Goal: Task Accomplishment & Management: Use online tool/utility

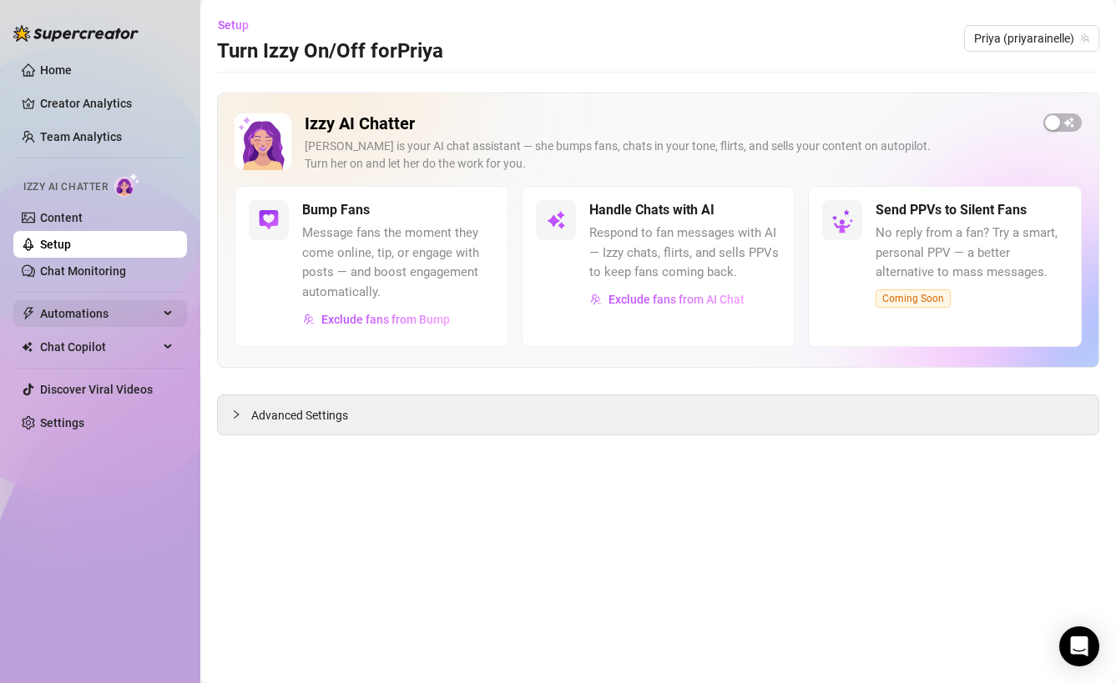
click at [111, 300] on span "Automations" at bounding box center [99, 313] width 118 height 27
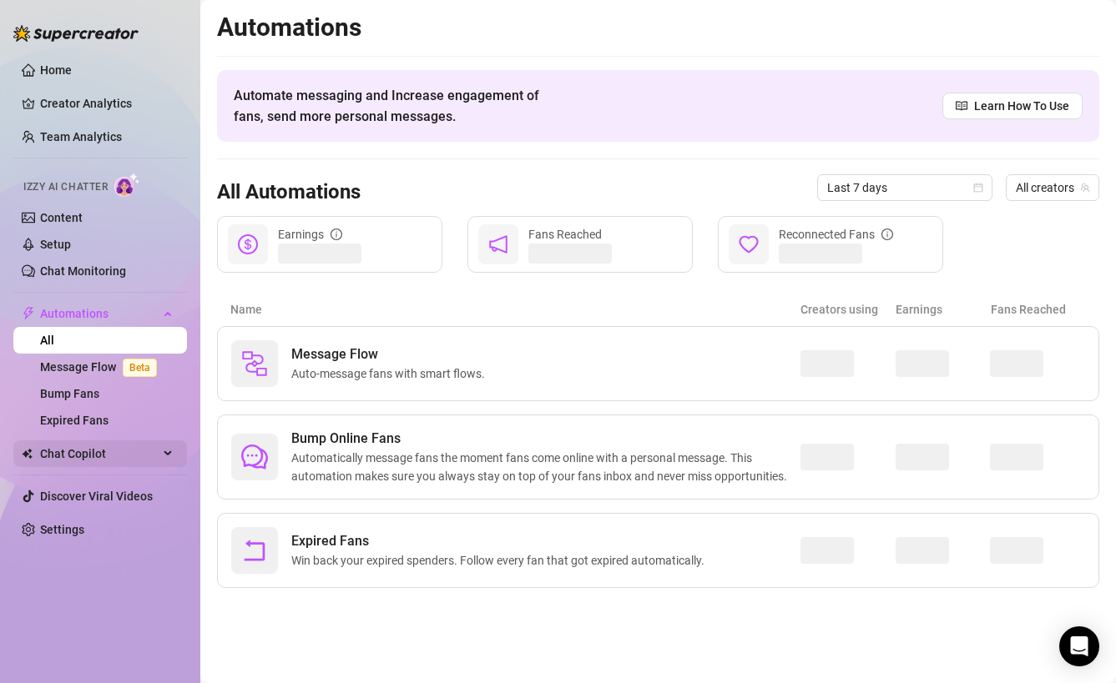
click at [98, 456] on span "Chat Copilot" at bounding box center [99, 454] width 118 height 27
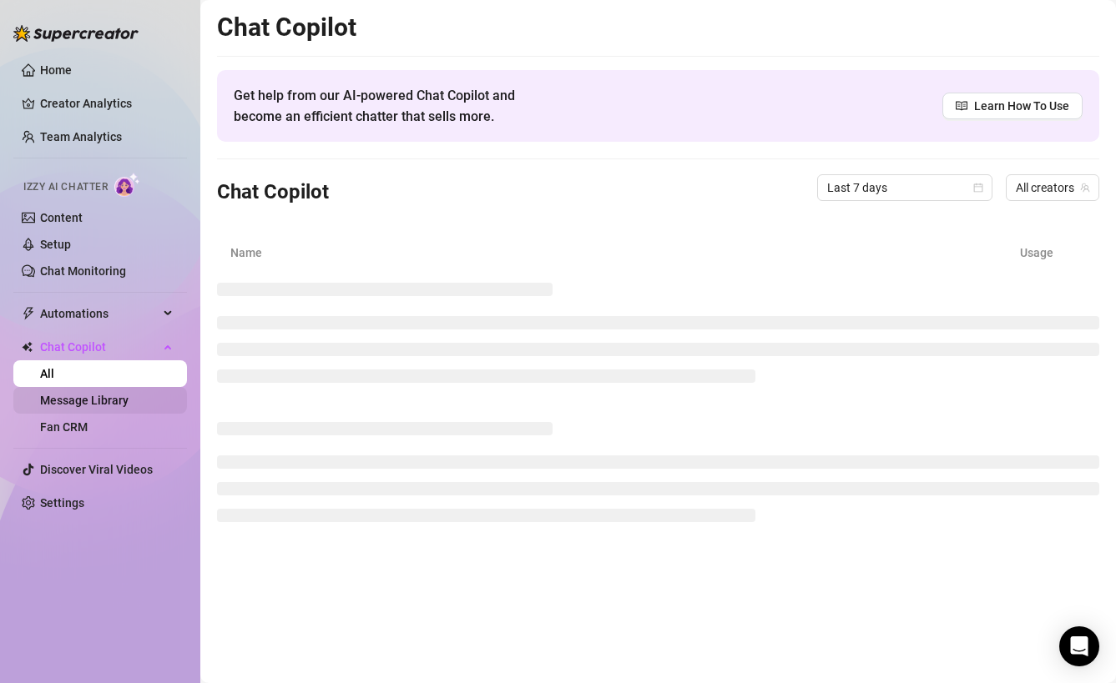
click at [98, 395] on link "Message Library" at bounding box center [84, 400] width 88 height 13
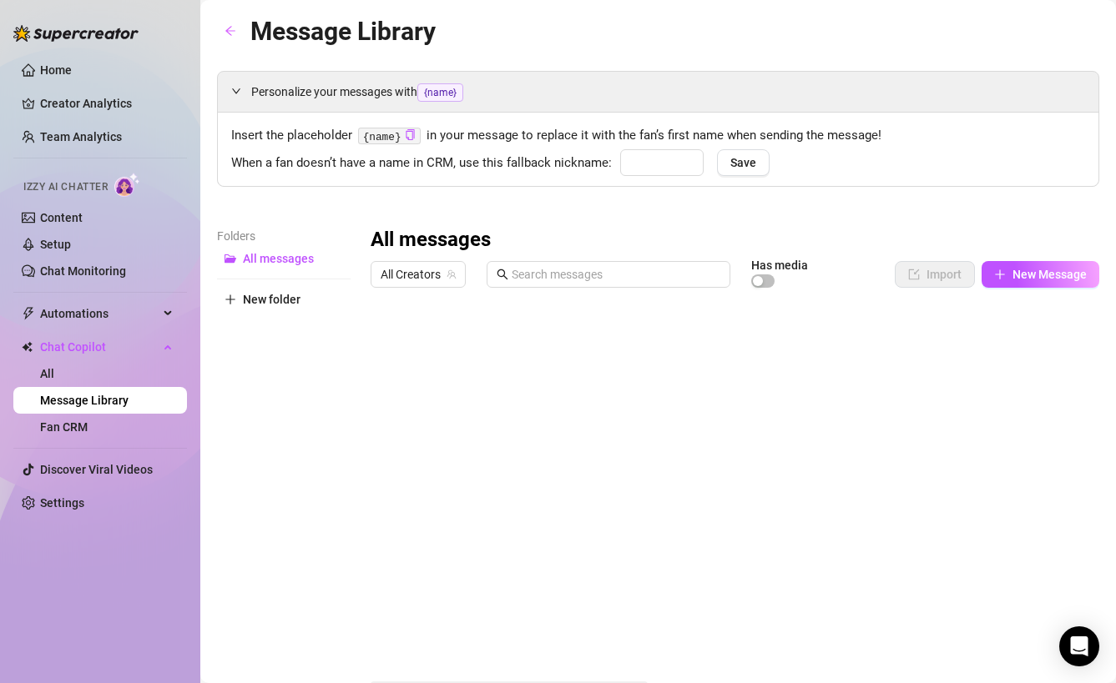
type input "babe"
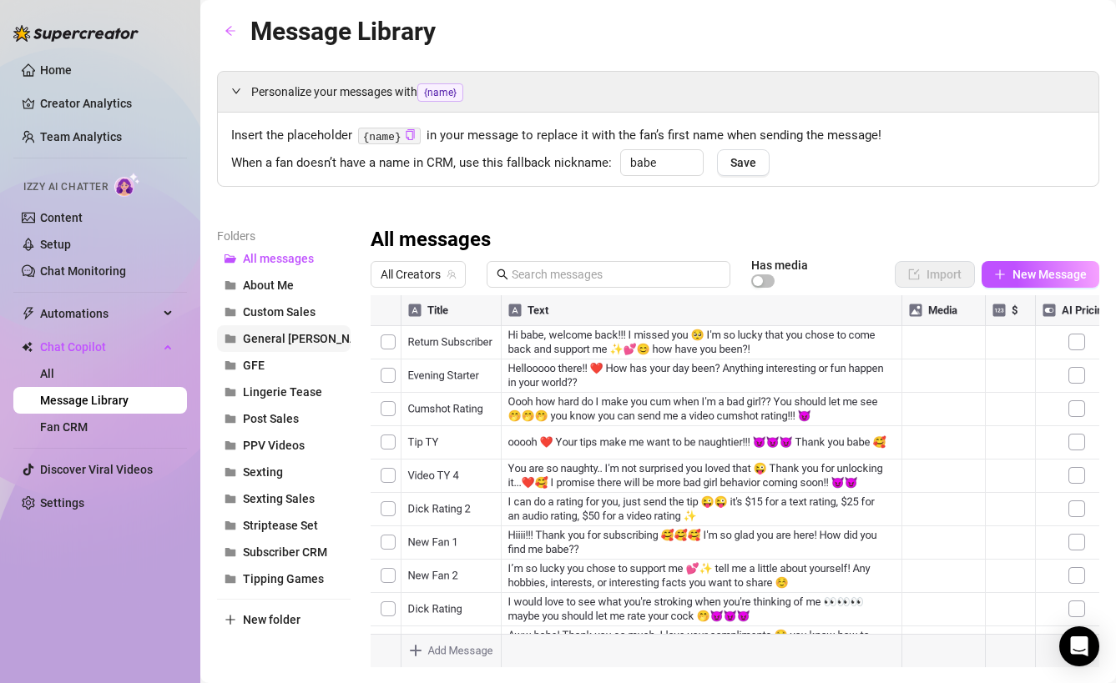
click at [311, 340] on span "General [PERSON_NAME]" at bounding box center [310, 338] width 134 height 13
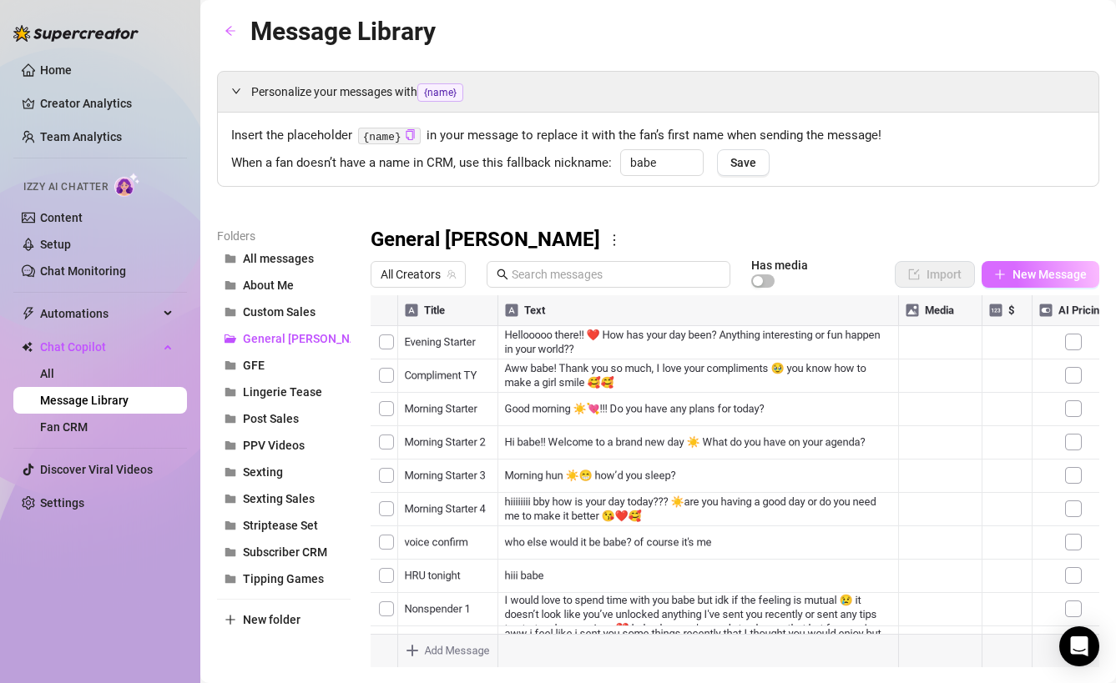
click at [1016, 274] on span "New Message" at bounding box center [1049, 274] width 74 height 13
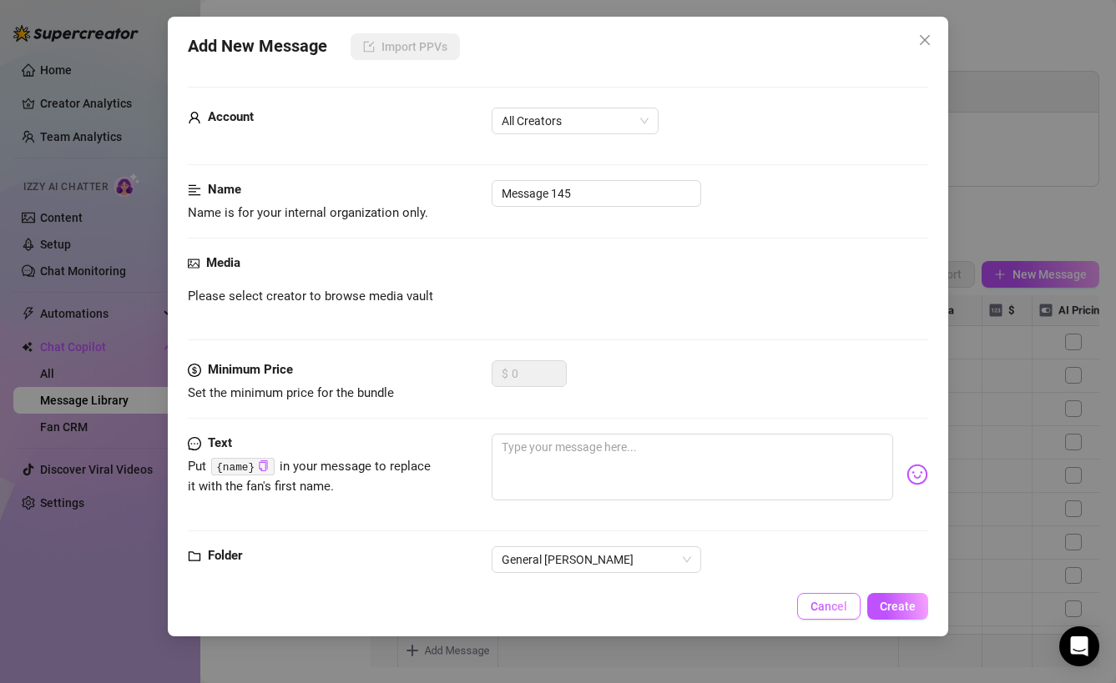
click at [824, 603] on span "Cancel" at bounding box center [828, 606] width 37 height 13
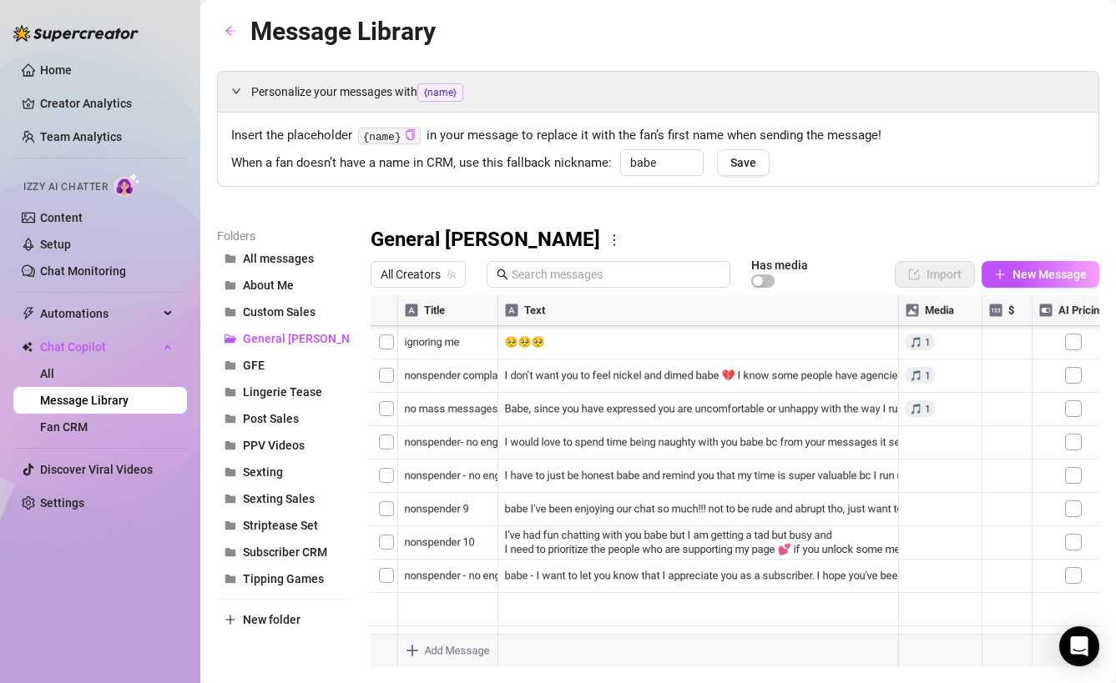
scroll to position [34, 0]
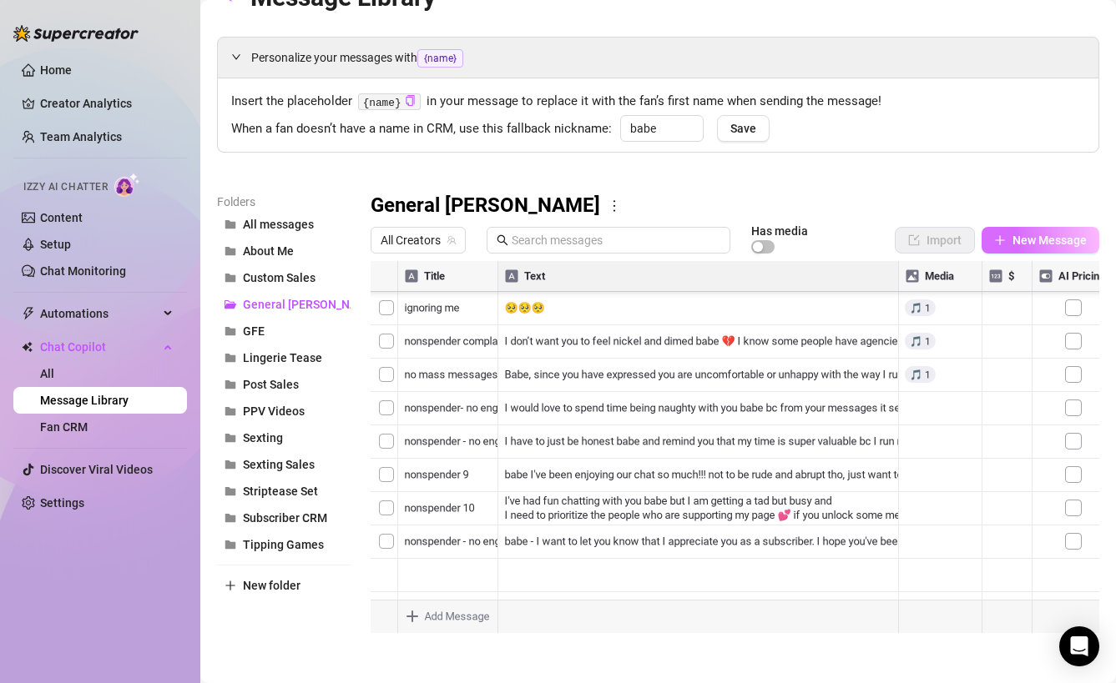
click at [1016, 243] on span "New Message" at bounding box center [1049, 240] width 74 height 13
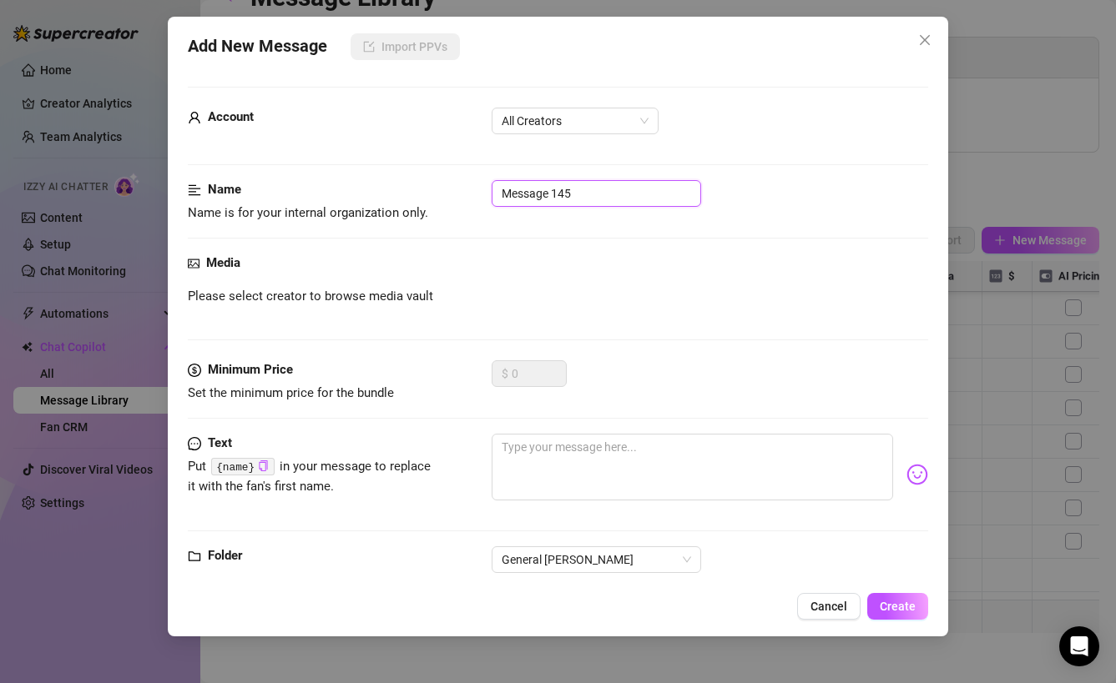
drag, startPoint x: 592, startPoint y: 199, endPoint x: 439, endPoint y: 195, distance: 152.7
click at [439, 195] on div "Name Name is for your internal organization only. Message 145" at bounding box center [558, 201] width 741 height 43
type input "nonspender 11"
click at [565, 486] on textarea at bounding box center [692, 467] width 402 height 67
paste textarea "I am excited for you to unlock some of the sexy content I've sent you or send a…"
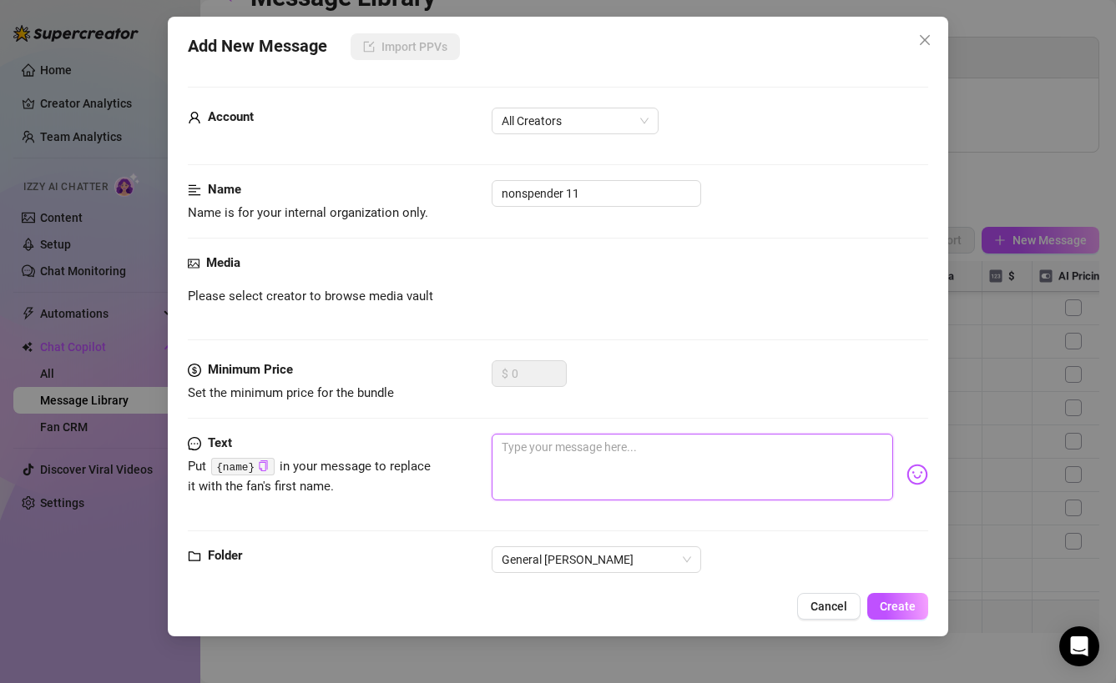
type textarea "I am excited for you to unlock some of the sexy content I've sent you or send a…"
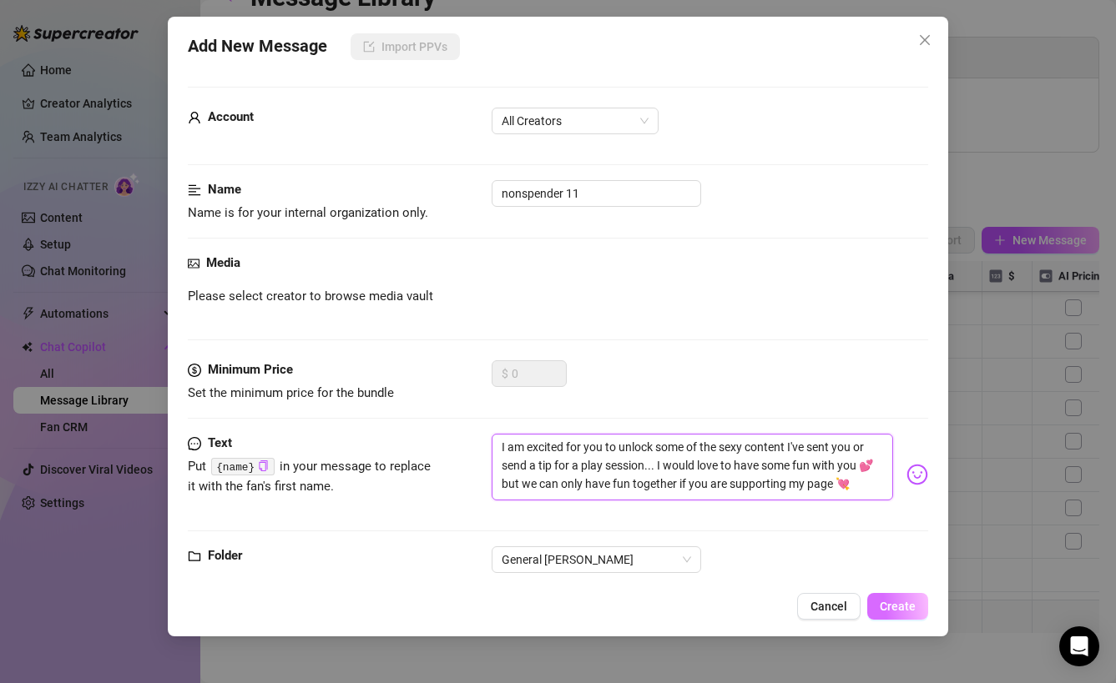
type textarea "I am excited for you to unlock some of the sexy content I've sent you or send a…"
click at [898, 607] on span "Create" at bounding box center [898, 606] width 36 height 13
